Goal: Task Accomplishment & Management: Manage account settings

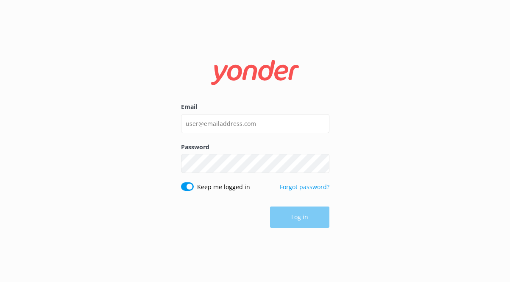
click at [250, 113] on div "Email" at bounding box center [255, 122] width 148 height 40
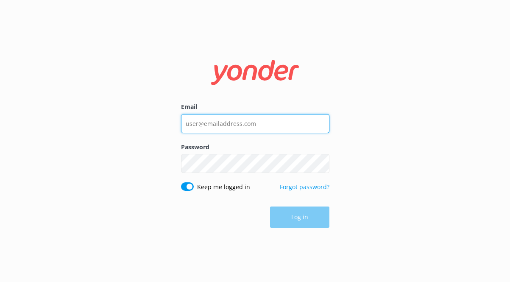
click at [250, 129] on input "Email" at bounding box center [255, 123] width 148 height 19
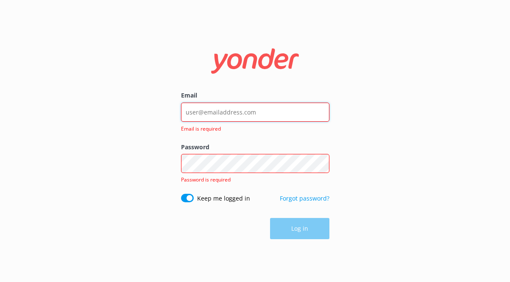
type input "[EMAIL_ADDRESS][DOMAIN_NAME]"
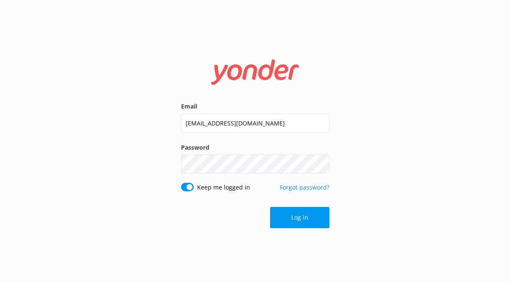
click at [274, 229] on form "Email [EMAIL_ADDRESS][DOMAIN_NAME] Password Show password Keep me logged in For…" at bounding box center [255, 141] width 148 height 186
click at [276, 227] on button "Log in" at bounding box center [299, 217] width 59 height 21
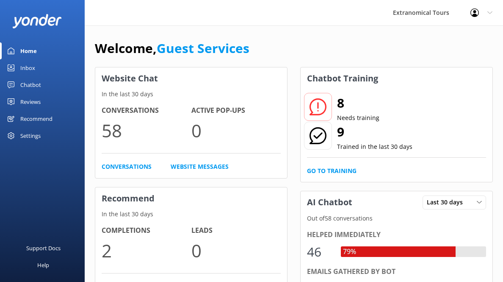
click at [65, 66] on link "Inbox" at bounding box center [42, 67] width 85 height 17
